Goal: Task Accomplishment & Management: Use online tool/utility

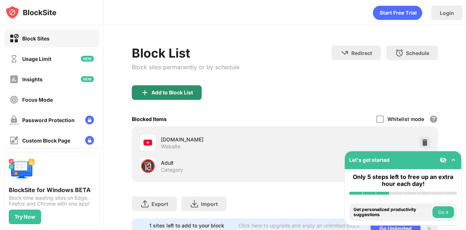
scroll to position [34, 0]
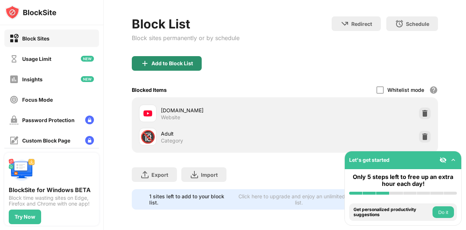
click at [164, 60] on div "Add to Block List" at bounding box center [172, 63] width 42 height 6
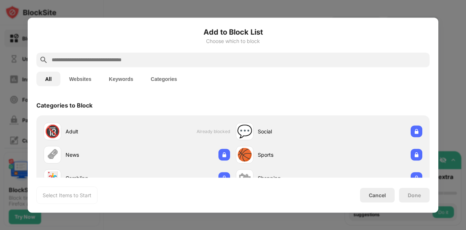
click at [99, 63] on input "text" at bounding box center [239, 59] width 376 height 9
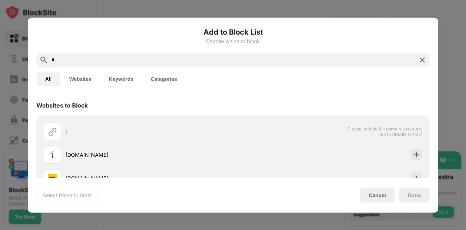
click at [76, 80] on button "Websites" at bounding box center [80, 78] width 40 height 15
click at [73, 62] on input "*" at bounding box center [233, 59] width 364 height 9
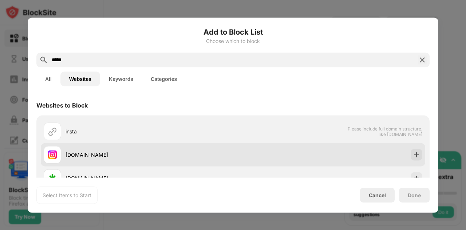
type input "*****"
click at [387, 158] on div "instagram.com" at bounding box center [233, 154] width 384 height 23
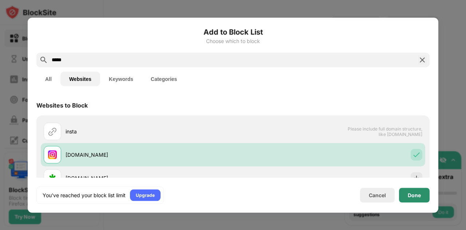
click at [416, 195] on div "Done" at bounding box center [414, 195] width 13 height 6
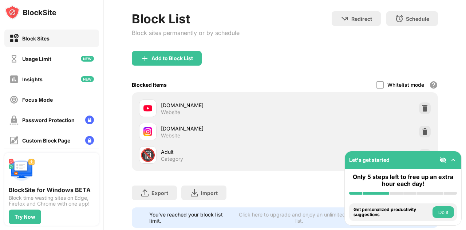
scroll to position [42, 0]
